Goal: Transaction & Acquisition: Purchase product/service

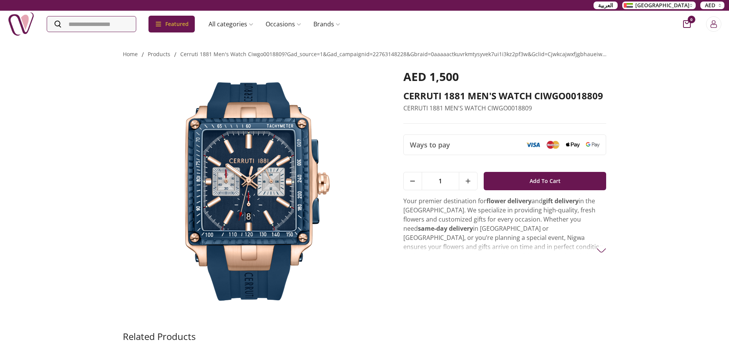
click at [311, 163] on img at bounding box center [252, 191] width 259 height 243
